Goal: Information Seeking & Learning: Check status

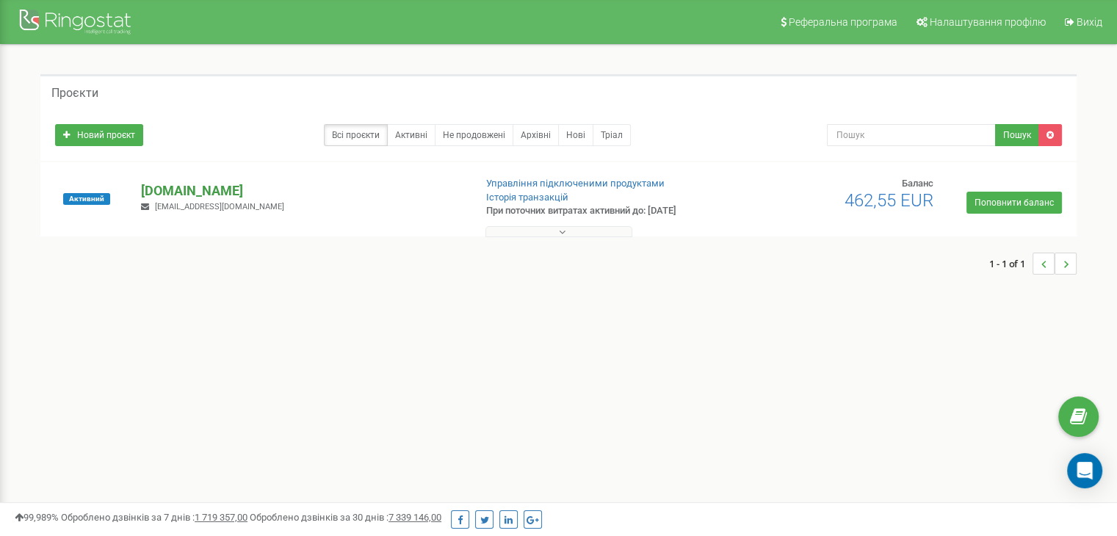
click at [172, 187] on p "[DOMAIN_NAME]" at bounding box center [301, 190] width 321 height 19
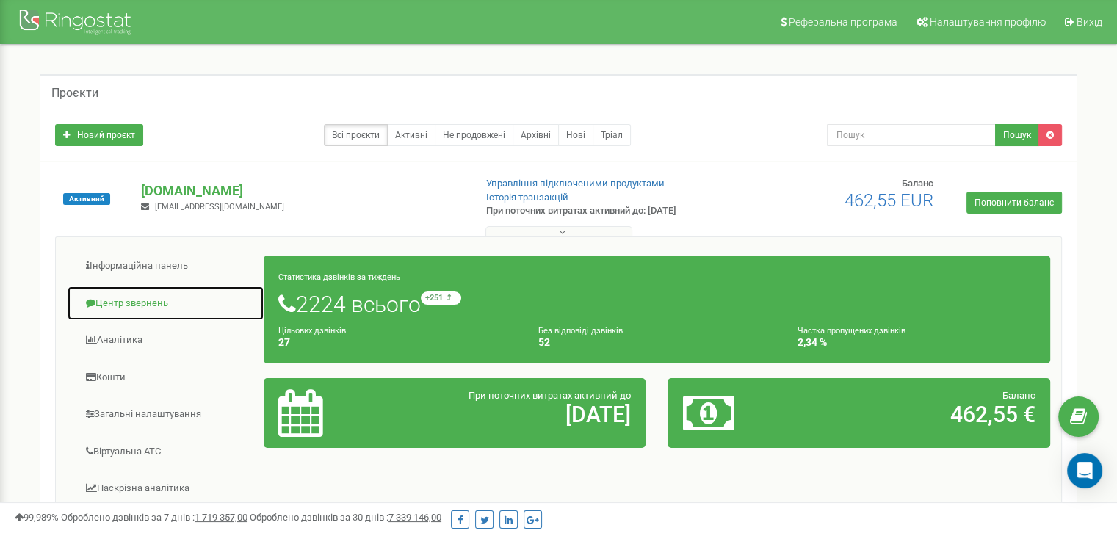
click at [168, 294] on link "Центр звернень" at bounding box center [166, 304] width 198 height 36
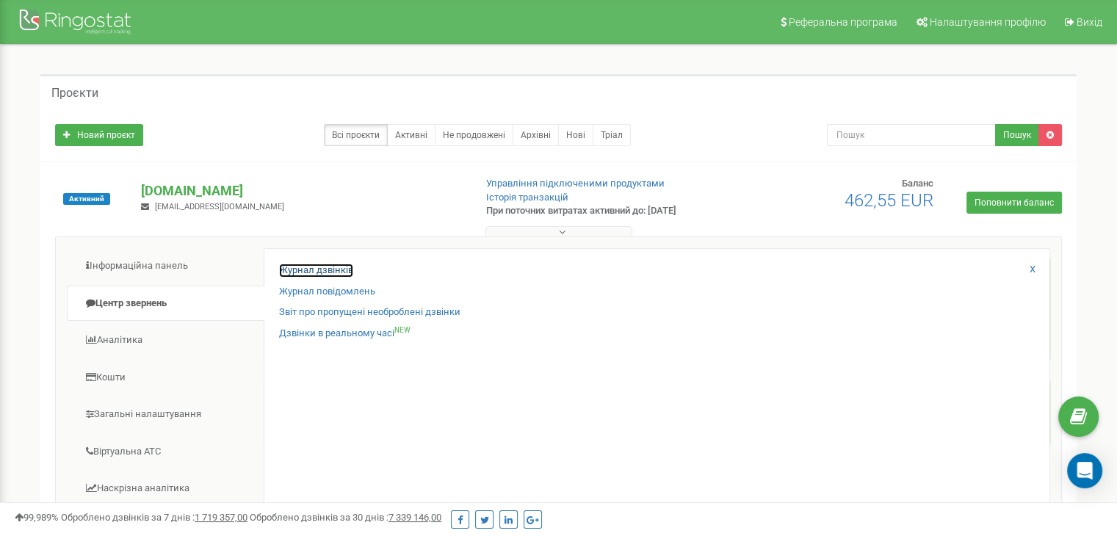
click at [313, 264] on link "Журнал дзвінків" at bounding box center [316, 271] width 74 height 14
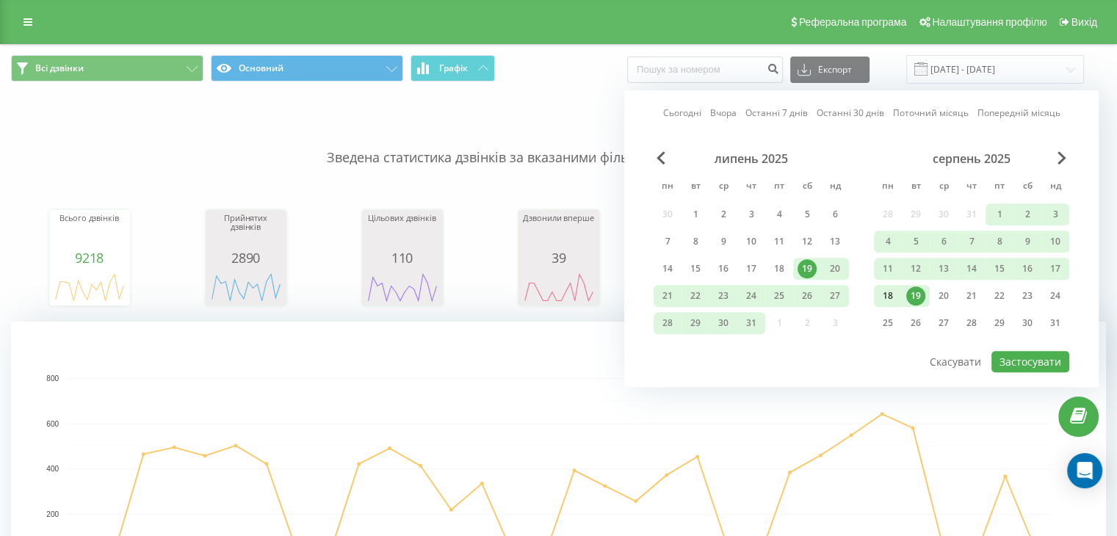
click at [893, 294] on div "18" at bounding box center [887, 295] width 19 height 19
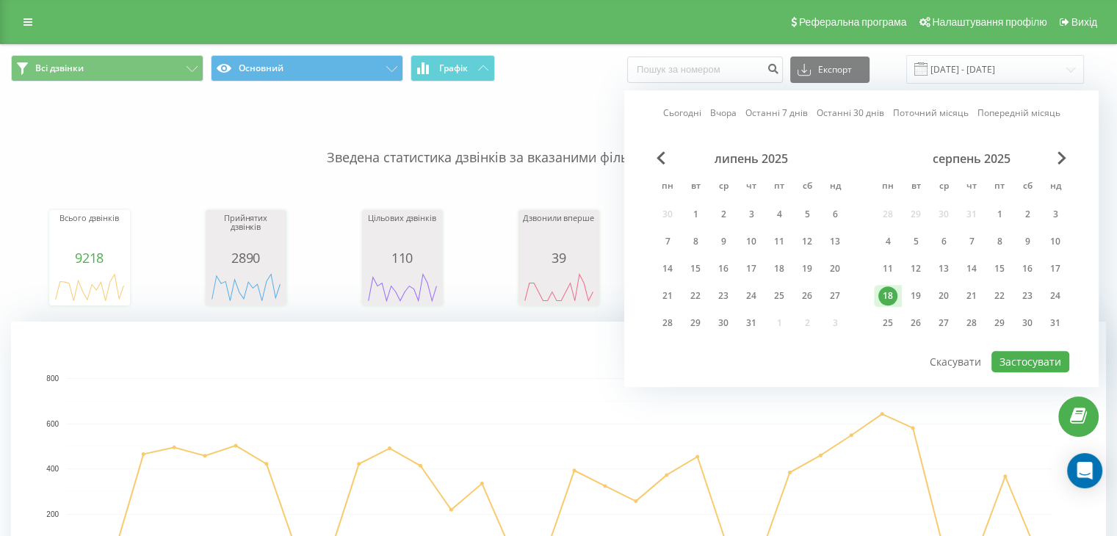
click at [893, 294] on div "18" at bounding box center [887, 295] width 19 height 19
click at [1025, 359] on button "Застосувати" at bounding box center [1030, 361] width 78 height 21
type input "[DATE] - [DATE]"
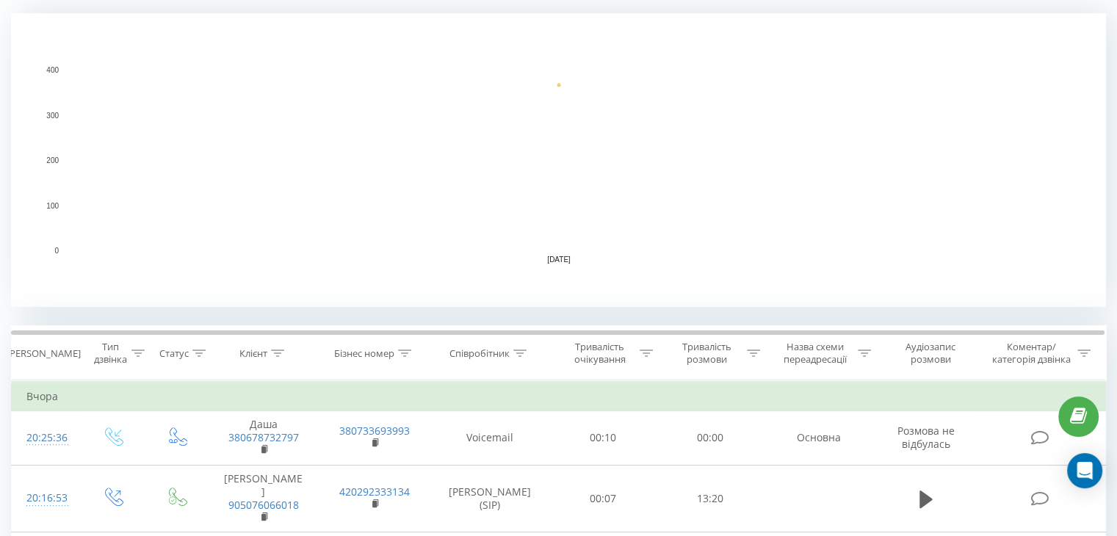
scroll to position [489, 0]
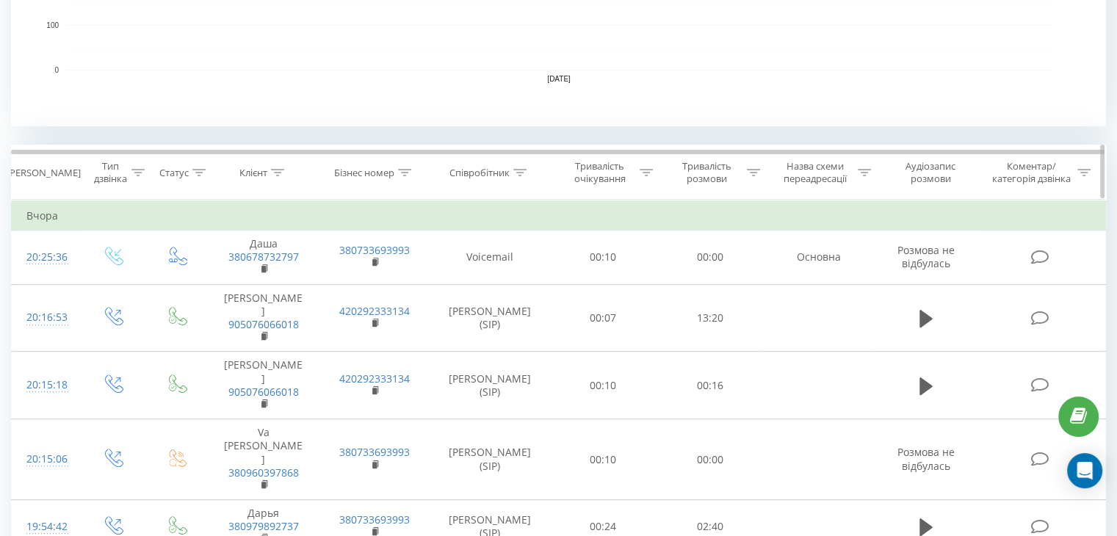
click at [520, 177] on div at bounding box center [519, 173] width 13 height 12
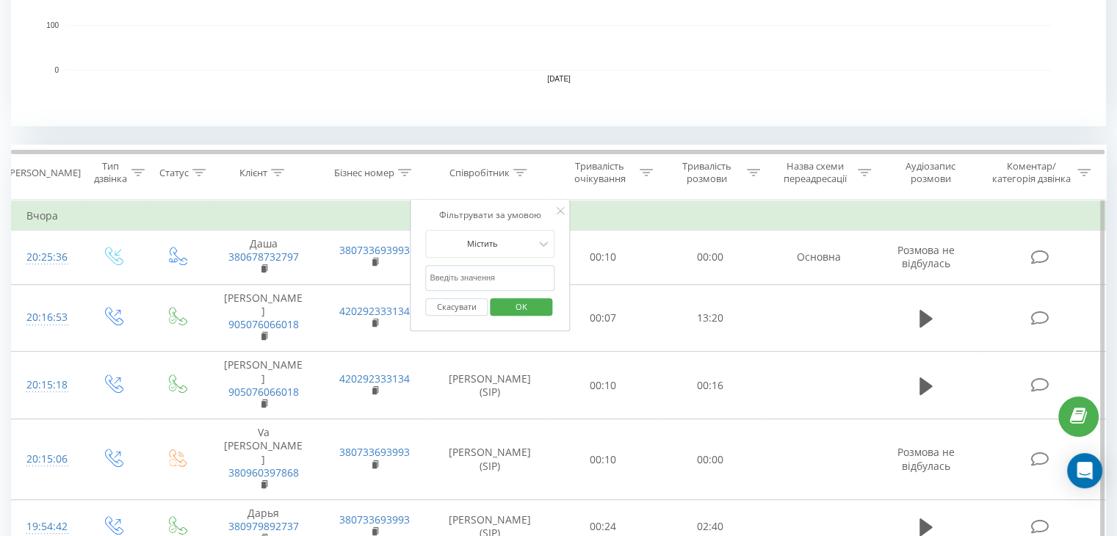
click at [510, 285] on input "text" at bounding box center [489, 278] width 129 height 26
type input "r"
click at [543, 303] on button "OK" at bounding box center [521, 307] width 62 height 18
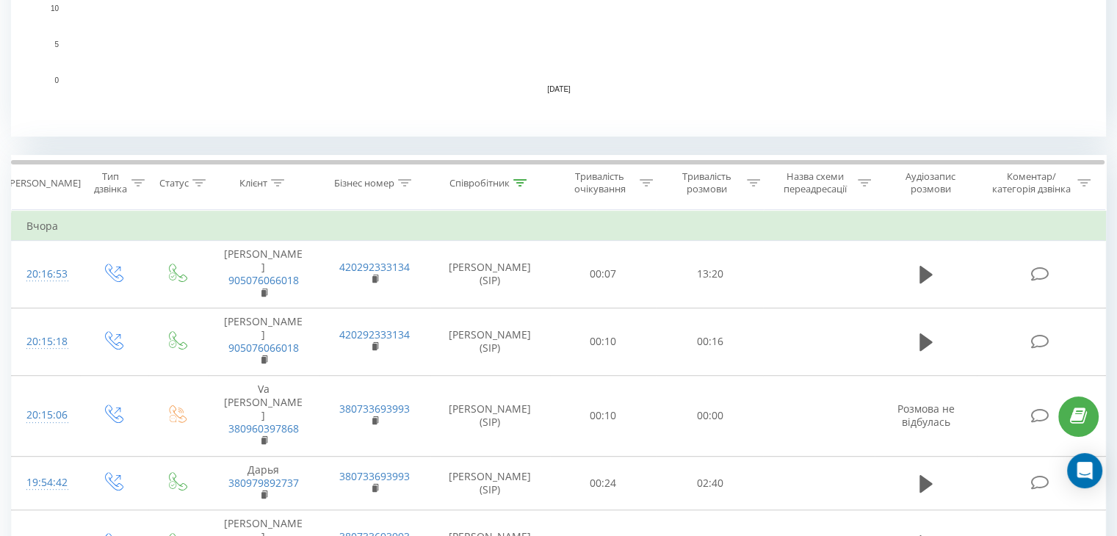
scroll to position [245, 0]
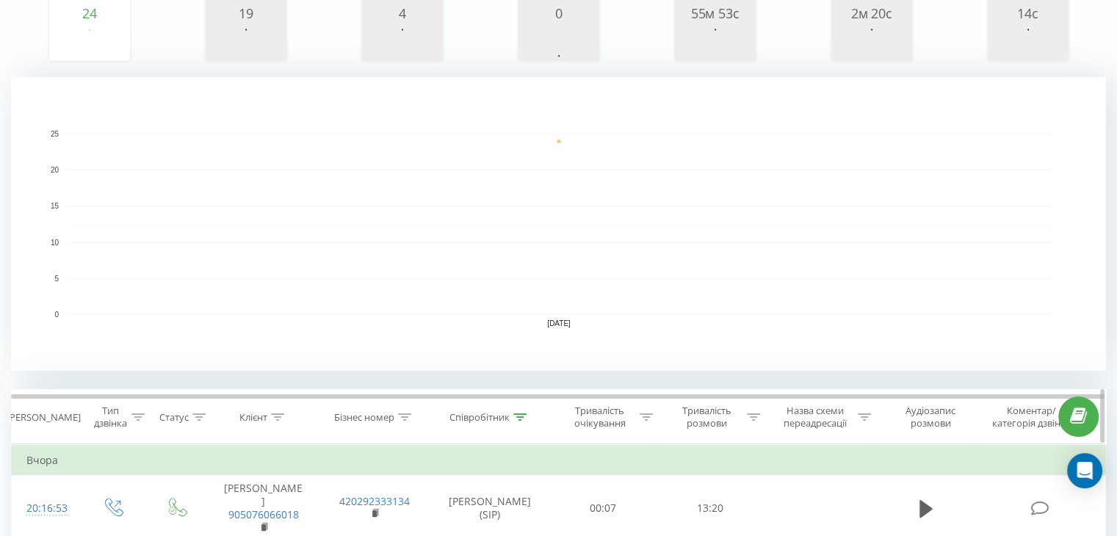
click at [518, 413] on icon at bounding box center [519, 416] width 13 height 7
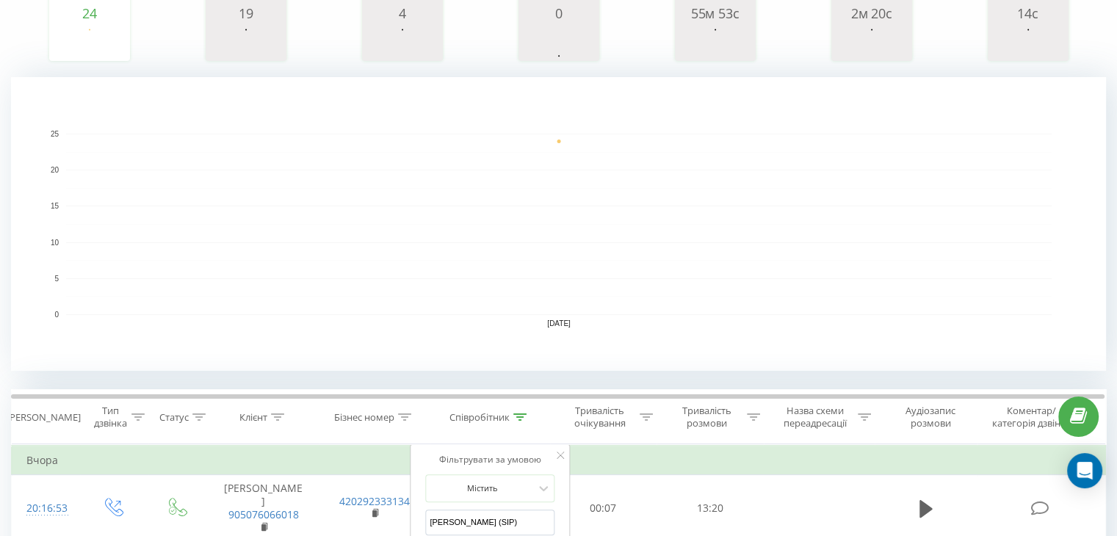
click at [554, 516] on div "Фільтрувати за умовою Містить [PERSON_NAME] (SIP) Скасувати OK" at bounding box center [490, 510] width 160 height 132
click at [543, 515] on input "[PERSON_NAME] (SIP)" at bounding box center [489, 523] width 129 height 26
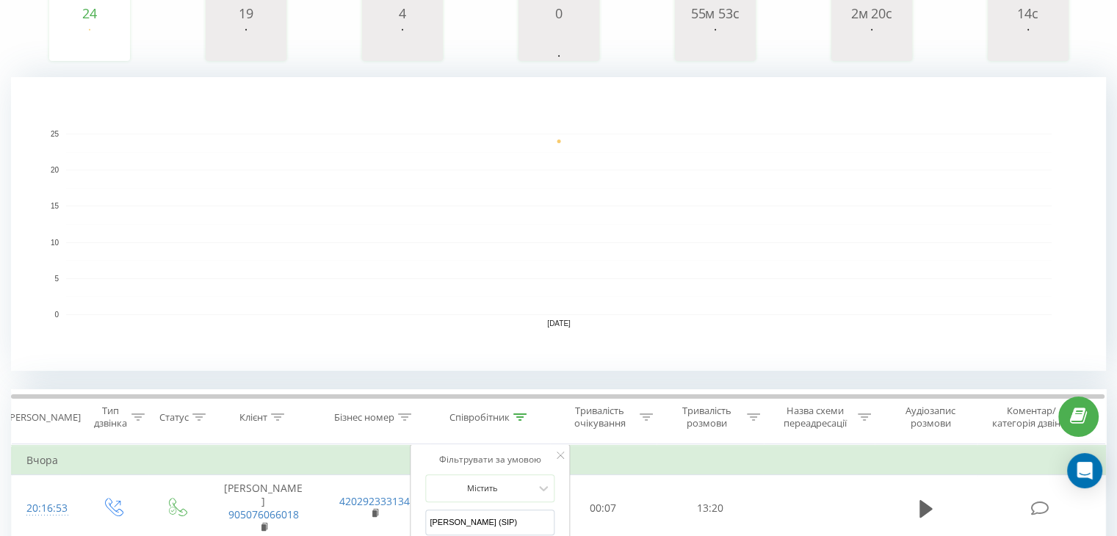
click at [543, 515] on input "[PERSON_NAME] (SIP)" at bounding box center [489, 523] width 129 height 26
type input "[PERSON_NAME]"
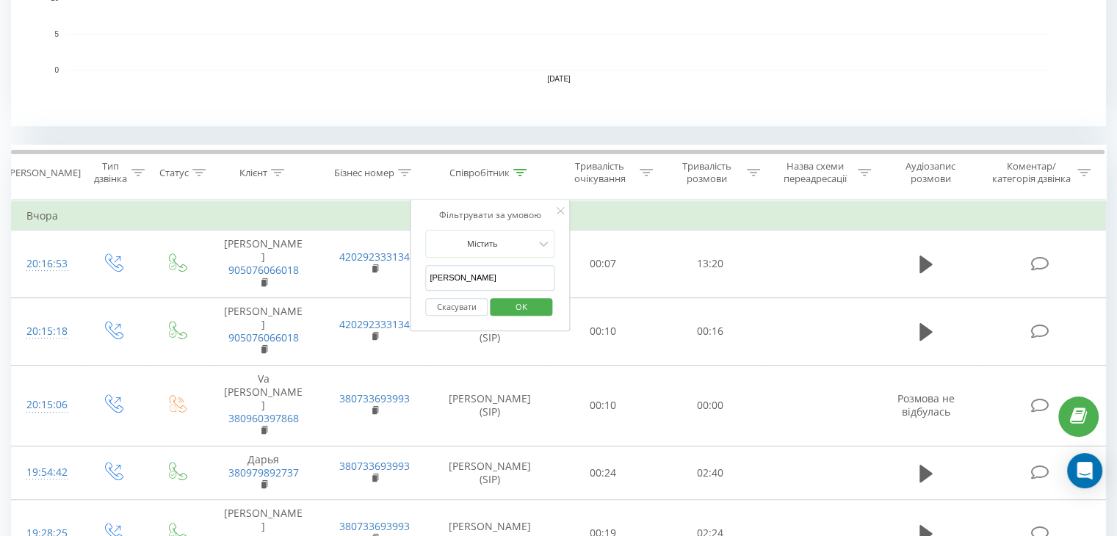
click at [530, 297] on span "OK" at bounding box center [521, 306] width 41 height 23
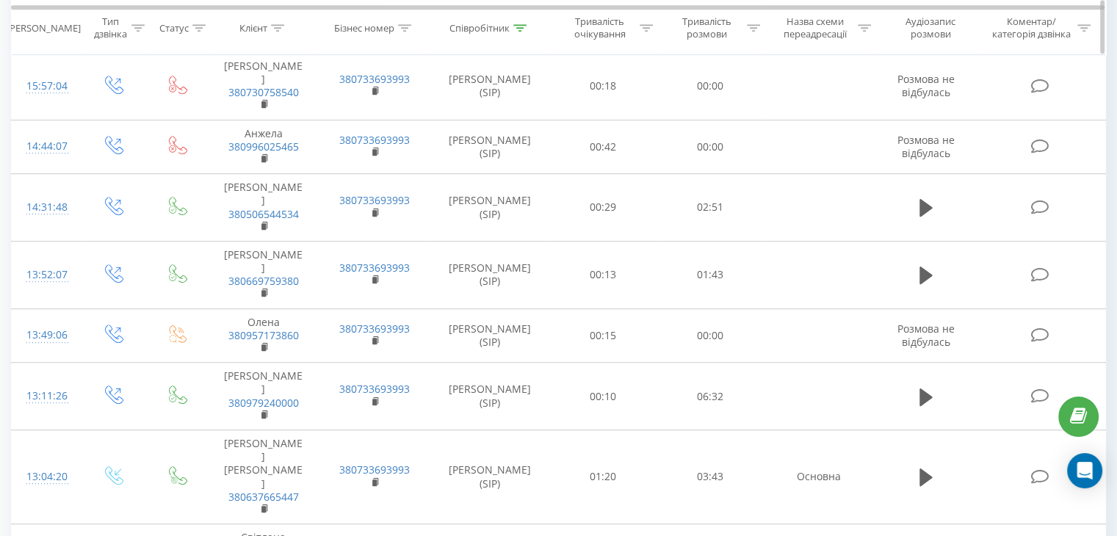
scroll to position [489, 0]
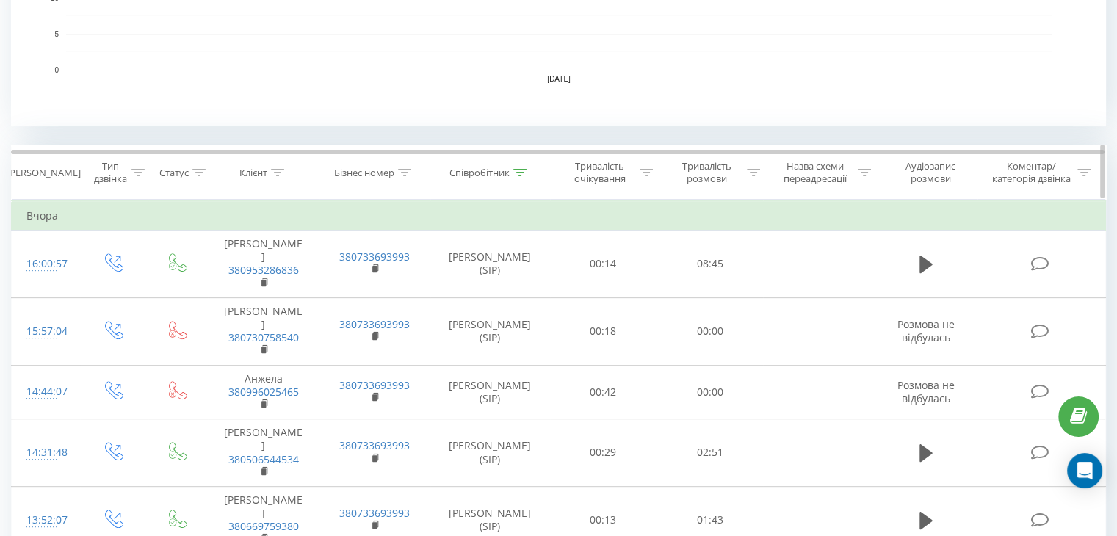
click at [748, 167] on div at bounding box center [753, 173] width 13 height 12
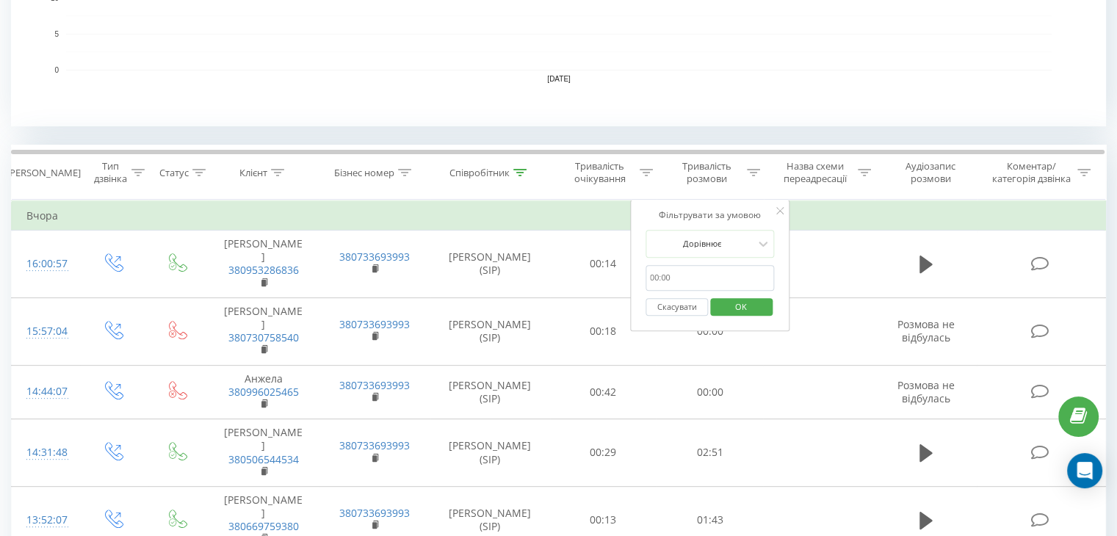
click at [698, 277] on input "text" at bounding box center [709, 278] width 129 height 26
click at [725, 256] on div "Дорівнює" at bounding box center [709, 244] width 129 height 28
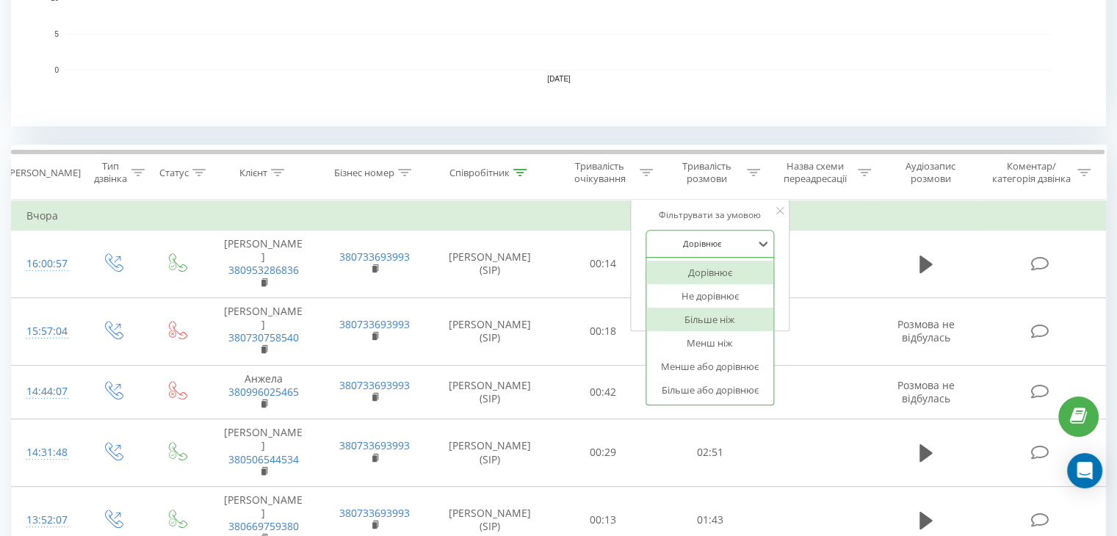
drag, startPoint x: 704, startPoint y: 321, endPoint x: 690, endPoint y: 252, distance: 70.4
click at [704, 319] on div "Більше ніж" at bounding box center [710, 319] width 128 height 23
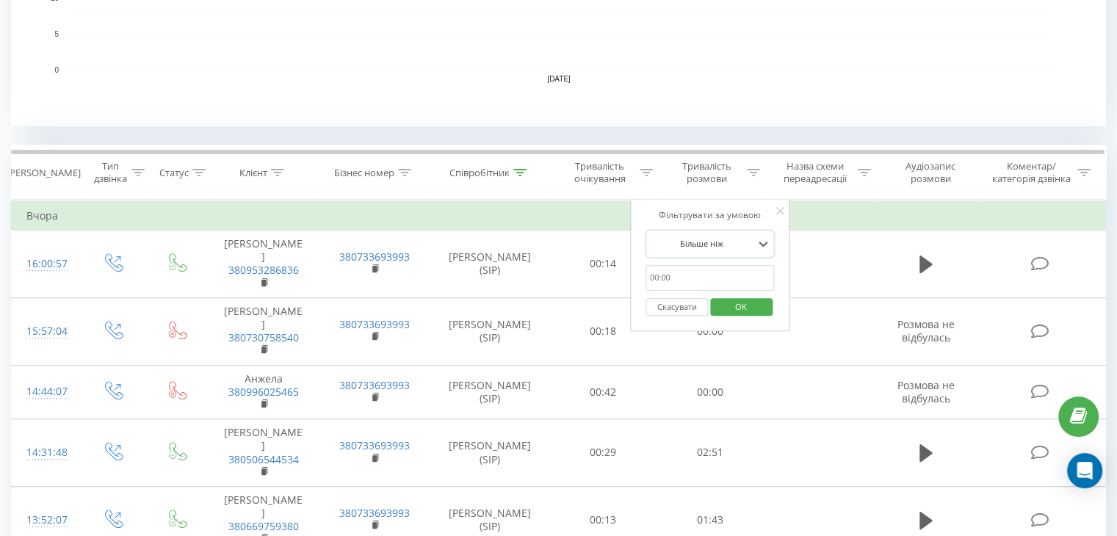
click at [695, 281] on input "text" at bounding box center [709, 278] width 129 height 26
type input "29"
click at [746, 304] on span "OK" at bounding box center [740, 306] width 41 height 23
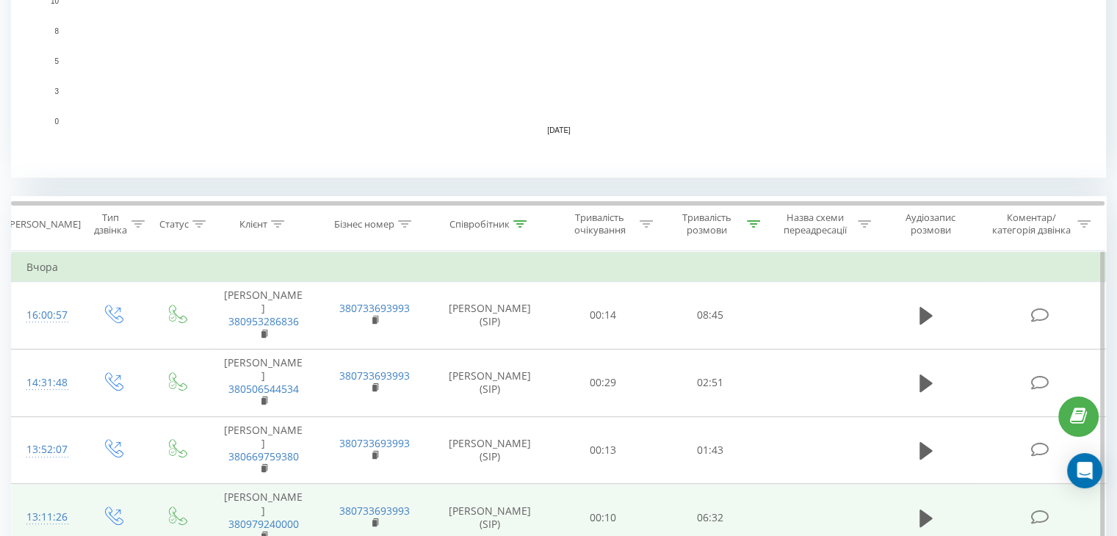
scroll to position [489, 0]
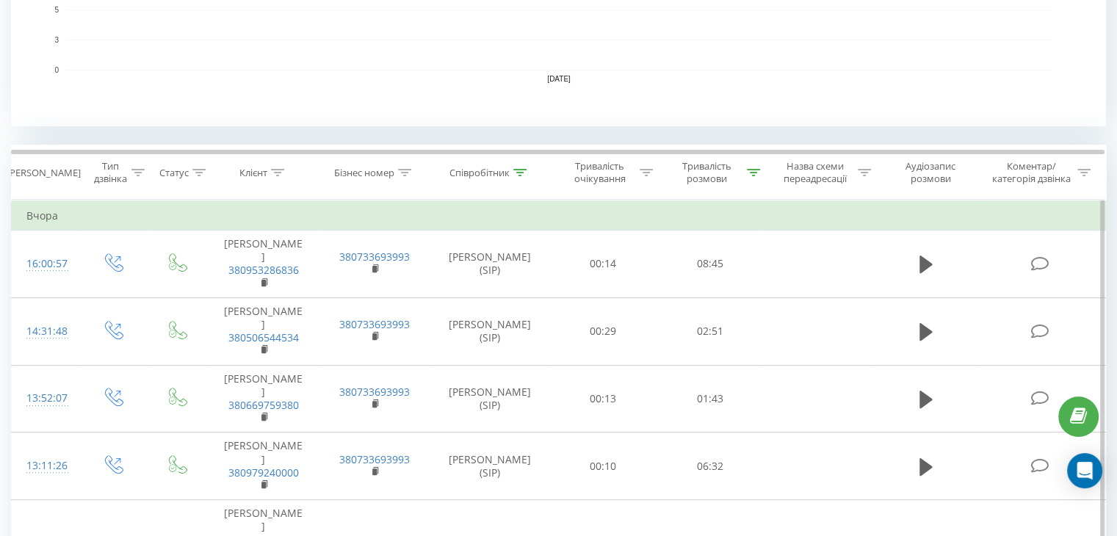
drag, startPoint x: 755, startPoint y: 173, endPoint x: 750, endPoint y: 213, distance: 40.6
click at [754, 173] on icon at bounding box center [753, 172] width 13 height 7
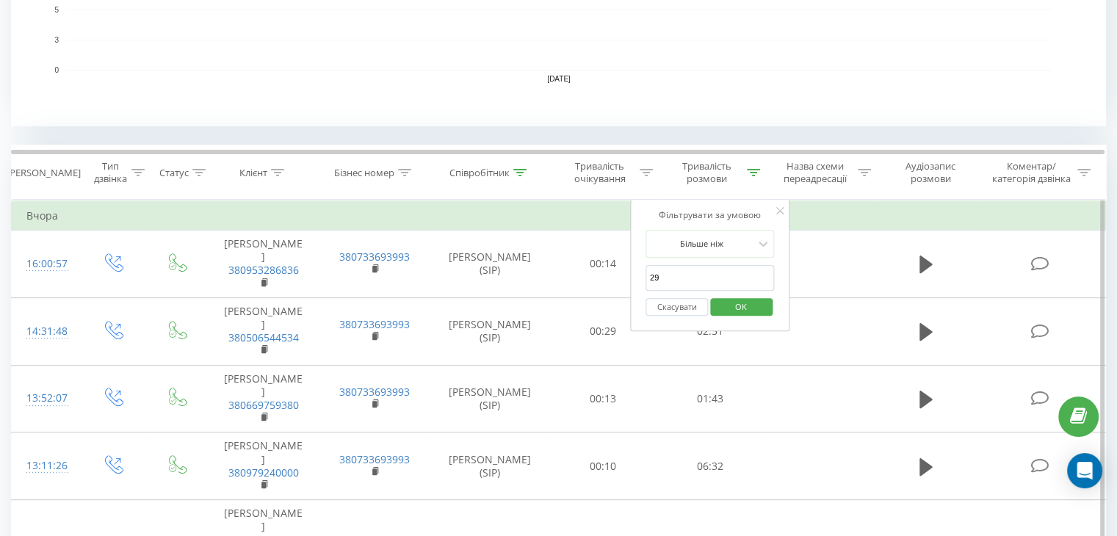
click at [693, 288] on input "29" at bounding box center [709, 278] width 129 height 26
click at [693, 286] on input "29" at bounding box center [709, 278] width 129 height 26
click at [732, 310] on span "OK" at bounding box center [740, 306] width 41 height 23
